Goal: Entertainment & Leisure: Consume media (video, audio)

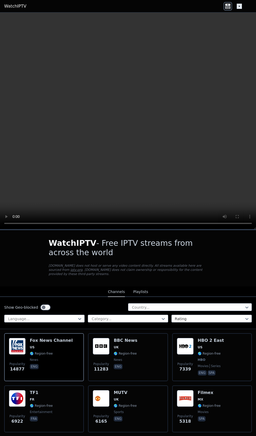
click at [137, 289] on button "Playlists" at bounding box center [140, 292] width 15 height 10
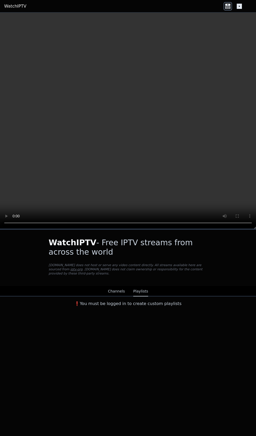
click at [111, 289] on button "Channels" at bounding box center [116, 292] width 17 height 10
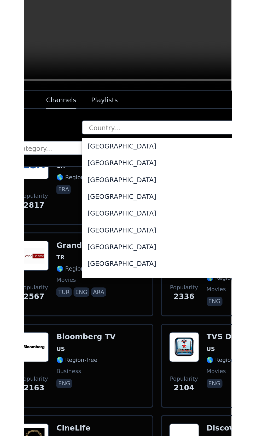
scroll to position [1823, 0]
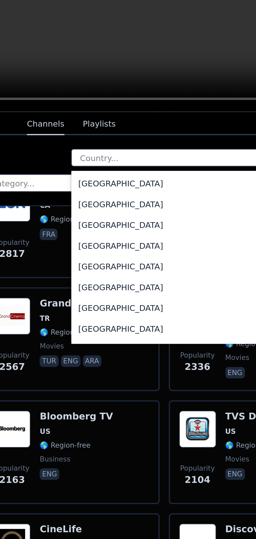
click at [151, 283] on div "[GEOGRAPHIC_DATA]" at bounding box center [190, 287] width 124 height 9
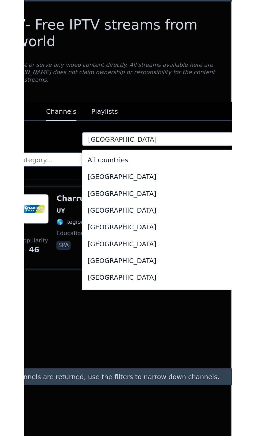
scroll to position [1786, 0]
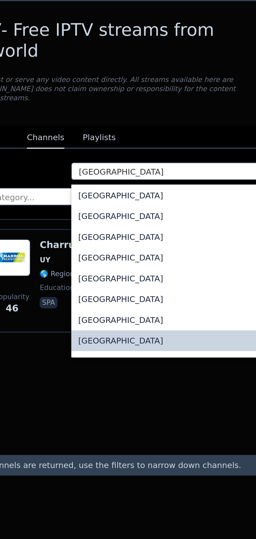
click at [151, 367] on div "[GEOGRAPHIC_DATA]" at bounding box center [190, 371] width 124 height 9
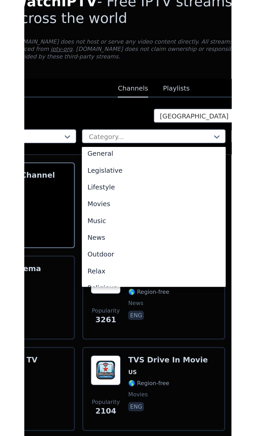
scroll to position [134, 0]
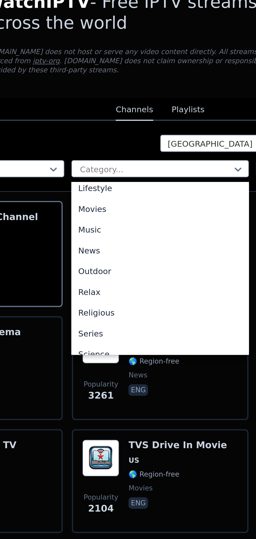
click at [104, 347] on div "News" at bounding box center [128, 350] width 80 height 9
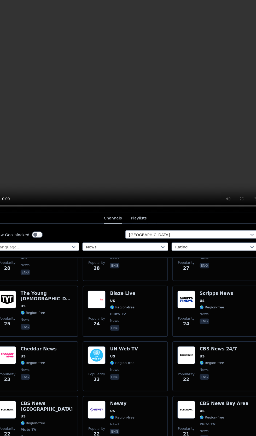
scroll to position [1025, 0]
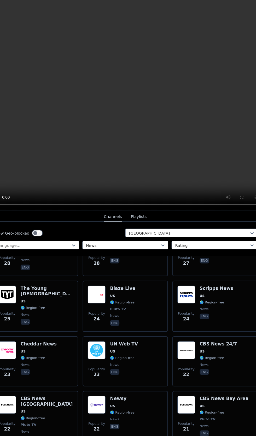
click at [58, 417] on span "Pluto TV" at bounding box center [54, 419] width 49 height 4
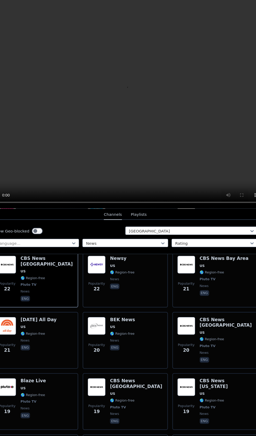
scroll to position [1157, 0]
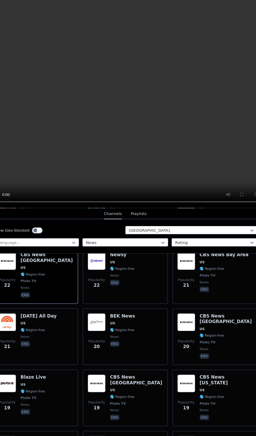
click at [147, 403] on span "news" at bounding box center [138, 405] width 49 height 4
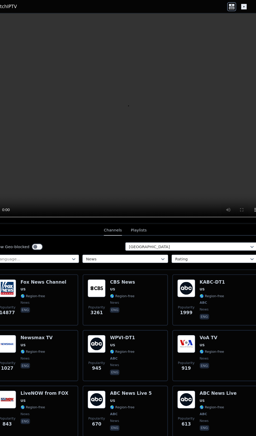
scroll to position [13, 0]
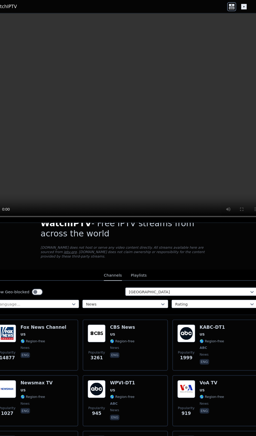
click at [220, 373] on div "Popularity 919 VoA TV US 🌎 Region-free news eng" at bounding box center [212, 376] width 70 height 39
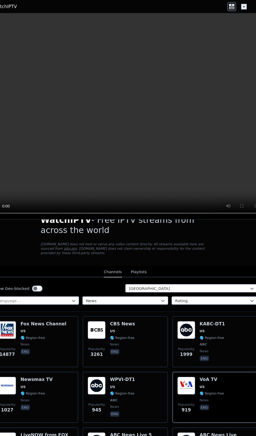
click at [238, 8] on icon at bounding box center [239, 6] width 5 height 5
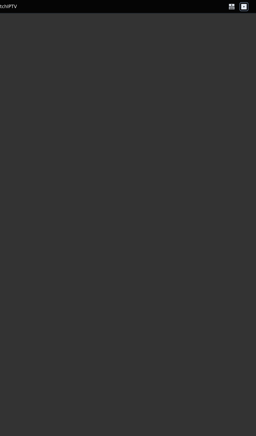
click at [239, 6] on icon at bounding box center [239, 6] width 8 height 8
click at [218, 5] on header "WatchIPTV" at bounding box center [128, 6] width 256 height 13
click at [229, 4] on icon at bounding box center [227, 5] width 5 height 2
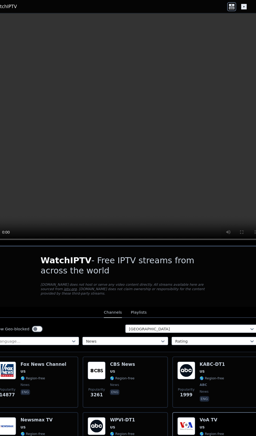
click at [227, 7] on icon at bounding box center [227, 6] width 8 height 8
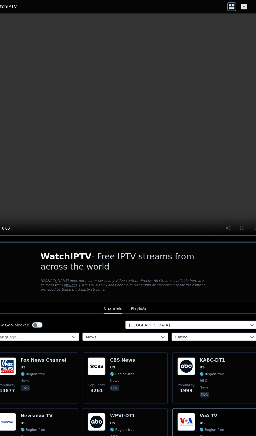
click at [49, 395] on span "US" at bounding box center [45, 397] width 30 height 4
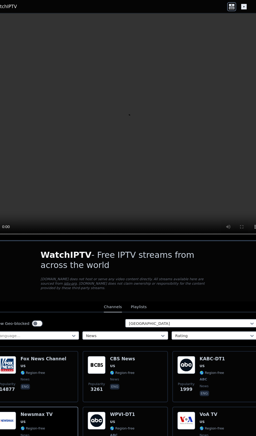
scroll to position [0, 0]
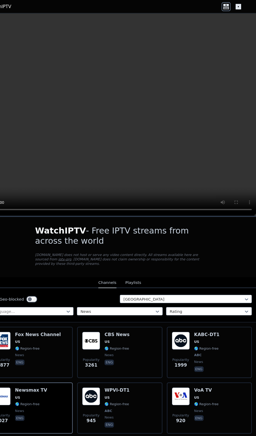
click at [52, 377] on span "🌎 Region-free" at bounding box center [45, 379] width 30 height 4
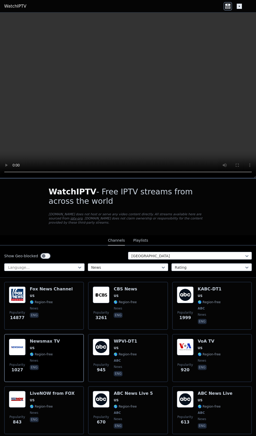
click at [179, 415] on span "Popularity 613" at bounding box center [185, 420] width 17 height 17
